Goal: Use online tool/utility: Utilize a website feature to perform a specific function

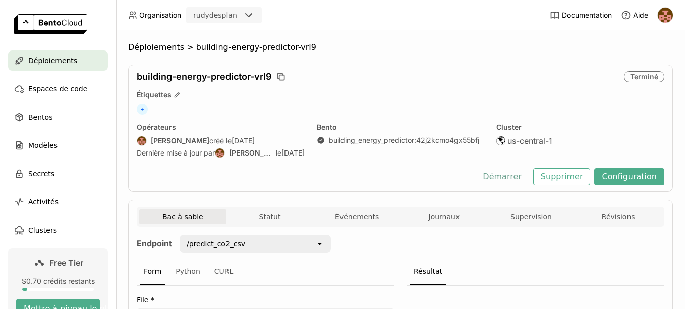
click at [509, 175] on button "Démarrer" at bounding box center [502, 176] width 54 height 17
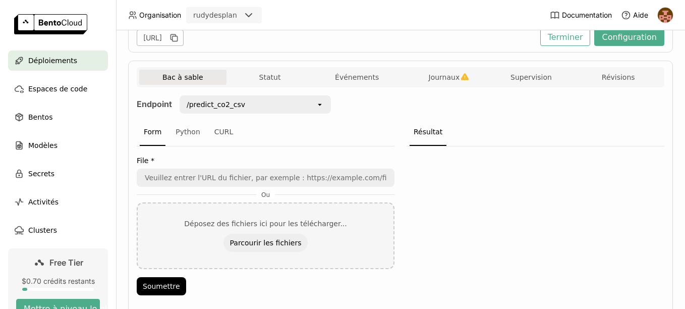
scroll to position [186, 0]
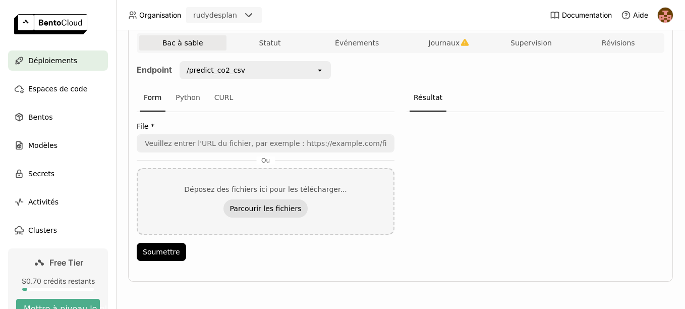
click at [270, 208] on button "Parcourir les fichiers" at bounding box center [266, 208] width 84 height 18
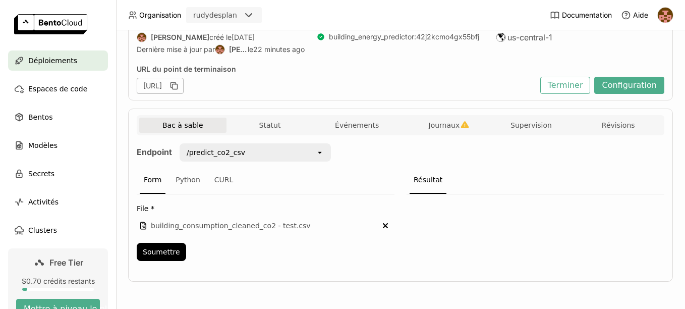
scroll to position [103, 0]
click at [160, 249] on button "Soumettre" at bounding box center [161, 252] width 49 height 18
click at [615, 181] on div "Retourné en 537 ms" at bounding box center [629, 180] width 70 height 27
click at [639, 212] on icon "button" at bounding box center [643, 209] width 9 height 9
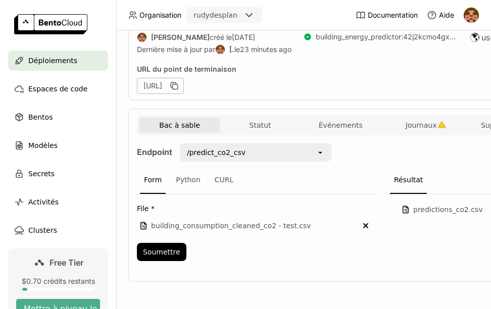
click at [299, 155] on div "/predict_co2_csv" at bounding box center [248, 152] width 135 height 16
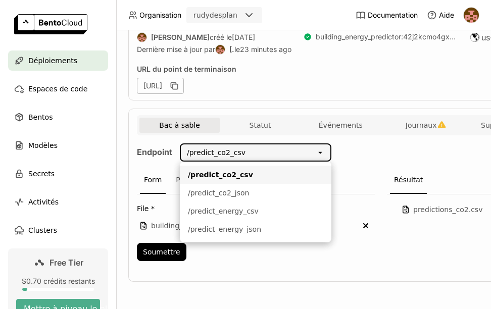
click at [319, 158] on div "open" at bounding box center [323, 152] width 14 height 16
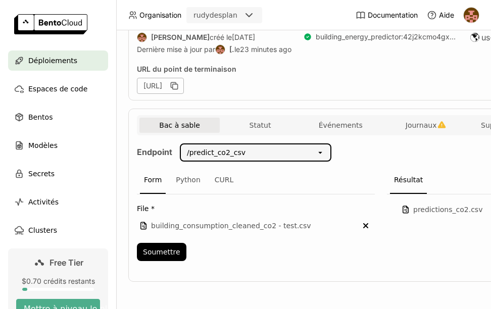
click at [323, 151] on icon "open" at bounding box center [320, 152] width 8 height 8
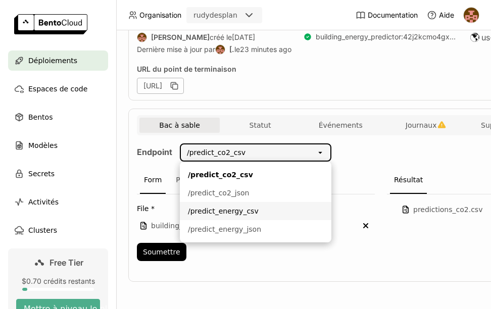
click at [234, 211] on div "/predict_energy_csv" at bounding box center [255, 211] width 135 height 10
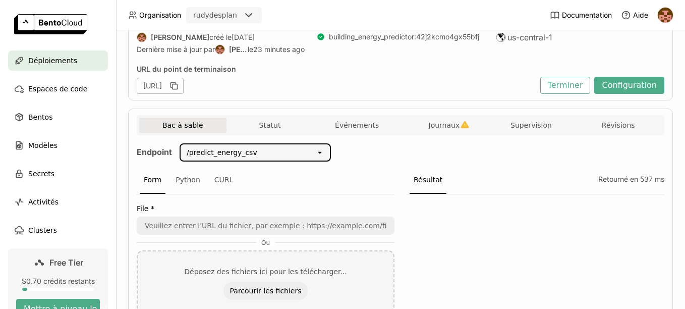
scroll to position [186, 0]
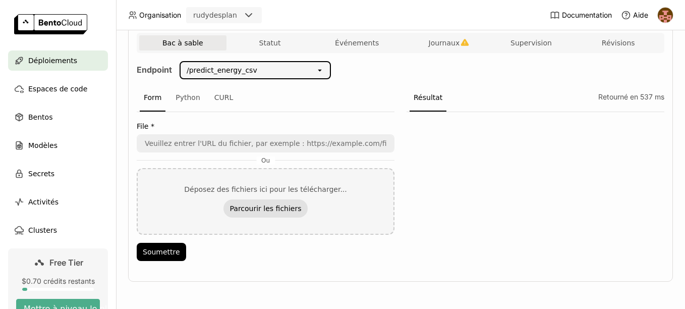
click at [253, 209] on button "Parcourir les fichiers" at bounding box center [266, 208] width 84 height 18
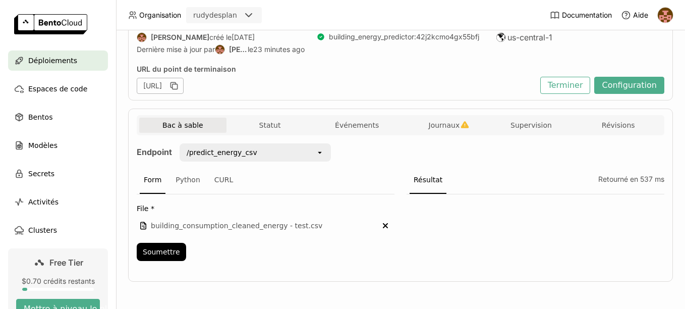
scroll to position [103, 0]
click at [164, 249] on button "Soumettre" at bounding box center [161, 252] width 49 height 18
click at [639, 206] on icon "button" at bounding box center [643, 209] width 9 height 9
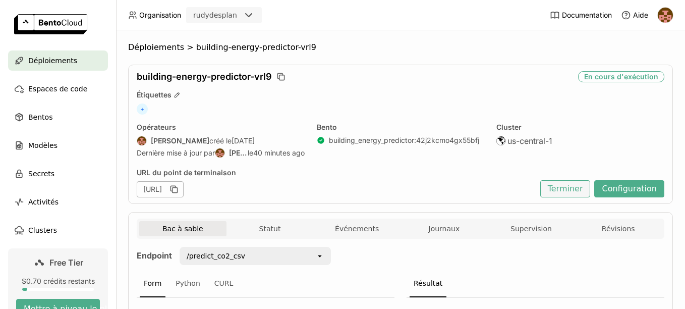
click at [563, 189] on button "Terminer" at bounding box center [565, 188] width 50 height 17
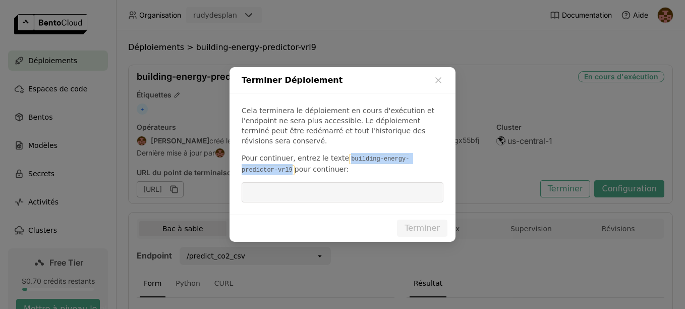
drag, startPoint x: 338, startPoint y: 154, endPoint x: 255, endPoint y: 167, distance: 83.7
click at [255, 167] on code "building-energy-predictor-vrl9" at bounding box center [326, 164] width 168 height 21
copy code "building-energy-predictor-vrl9"
click at [259, 189] on input "dialog" at bounding box center [343, 192] width 190 height 19
paste input "building-energy-predictor-vrl9"
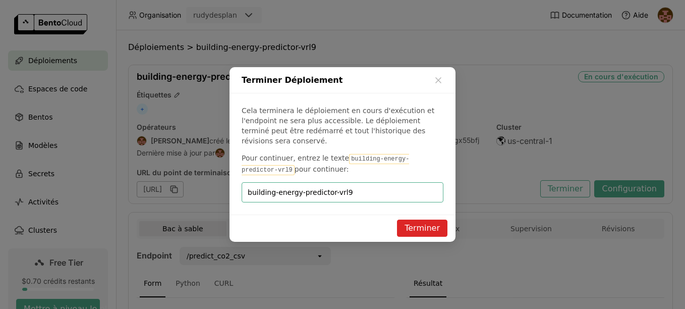
type input "building-energy-predictor-vrl9"
click at [420, 221] on button "Terminer" at bounding box center [422, 228] width 50 height 17
